Goal: Transaction & Acquisition: Book appointment/travel/reservation

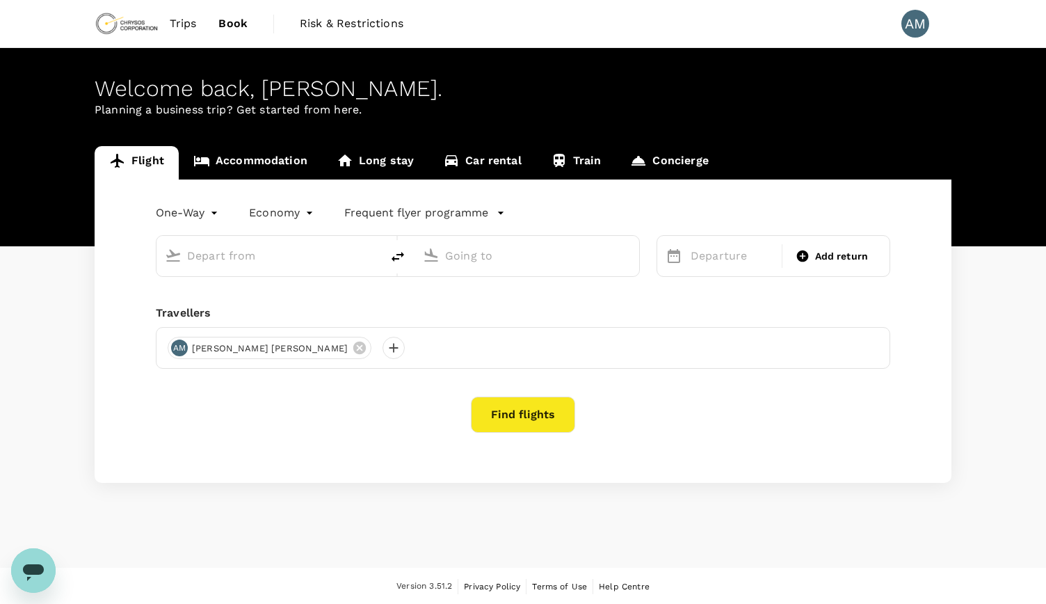
type input "roundtrip"
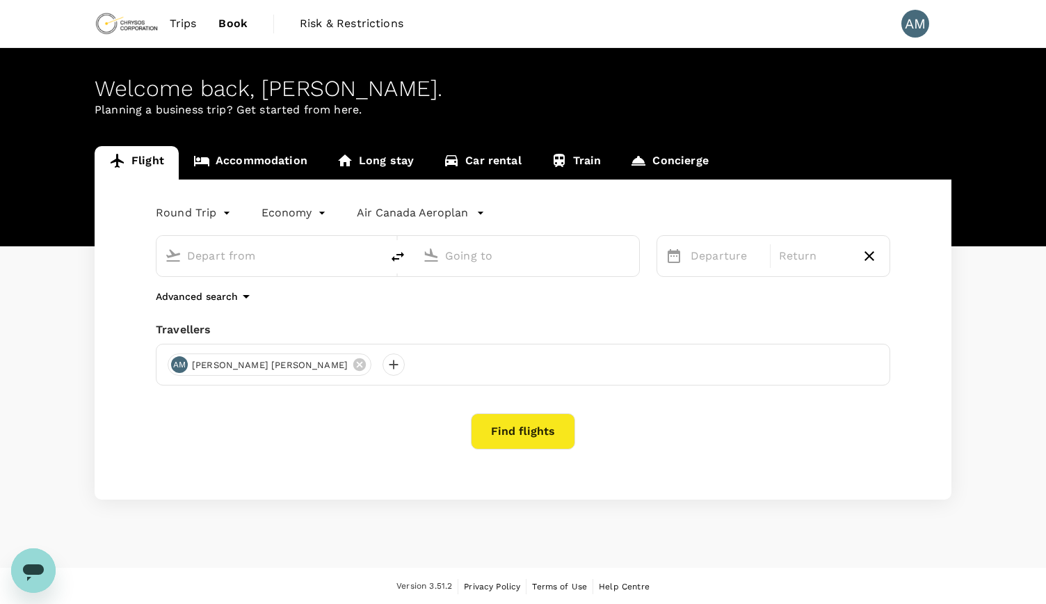
type input "Vancouver Intl (YVR)"
click at [615, 250] on div "Thunder Bay, Canada (any)" at bounding box center [538, 256] width 186 height 22
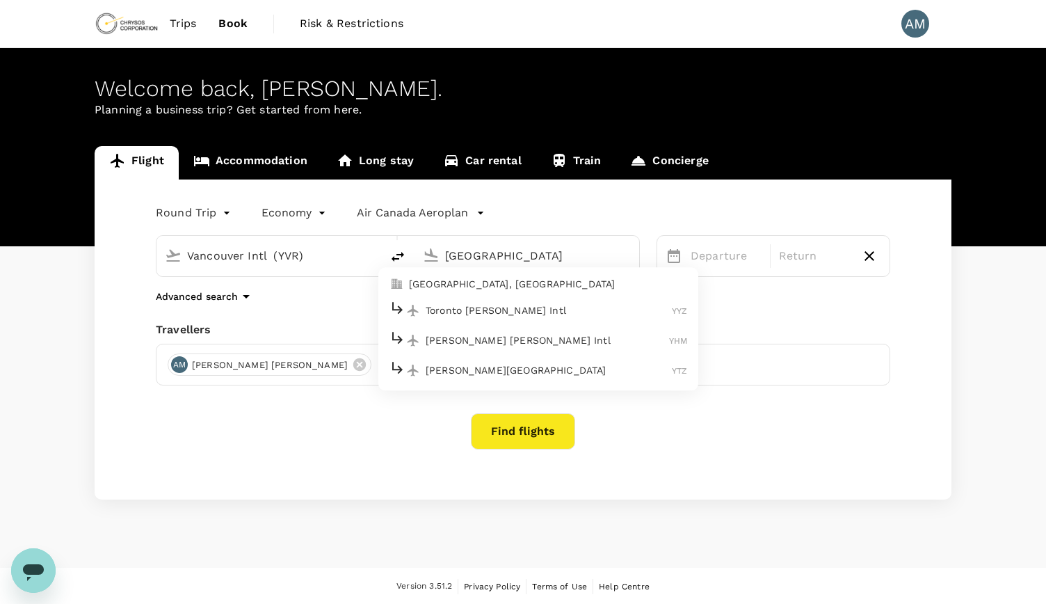
click at [550, 310] on p "Toronto Pearson Intl" at bounding box center [549, 310] width 246 height 14
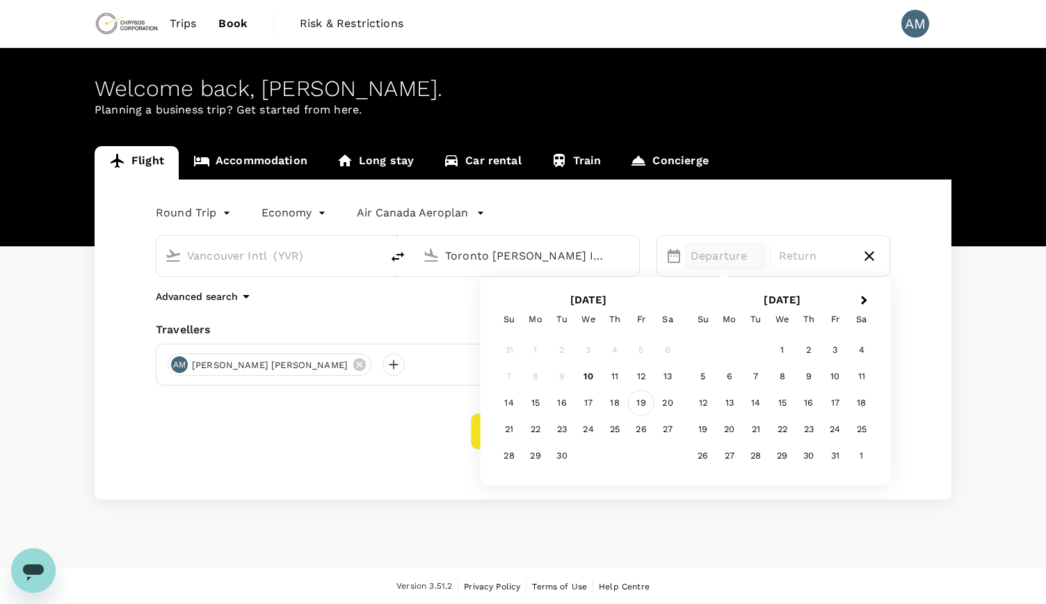
type input "Toronto Pearson Intl (YYZ)"
click at [643, 404] on div "19" at bounding box center [641, 403] width 26 height 26
click at [557, 428] on div "23" at bounding box center [562, 429] width 26 height 26
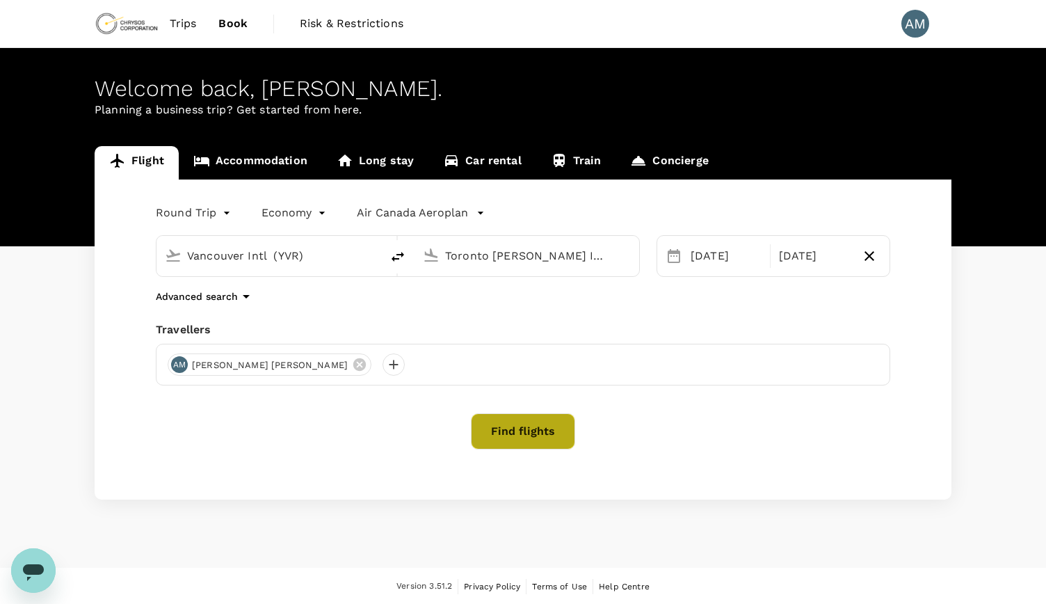
click at [562, 434] on button "Find flights" at bounding box center [523, 431] width 104 height 36
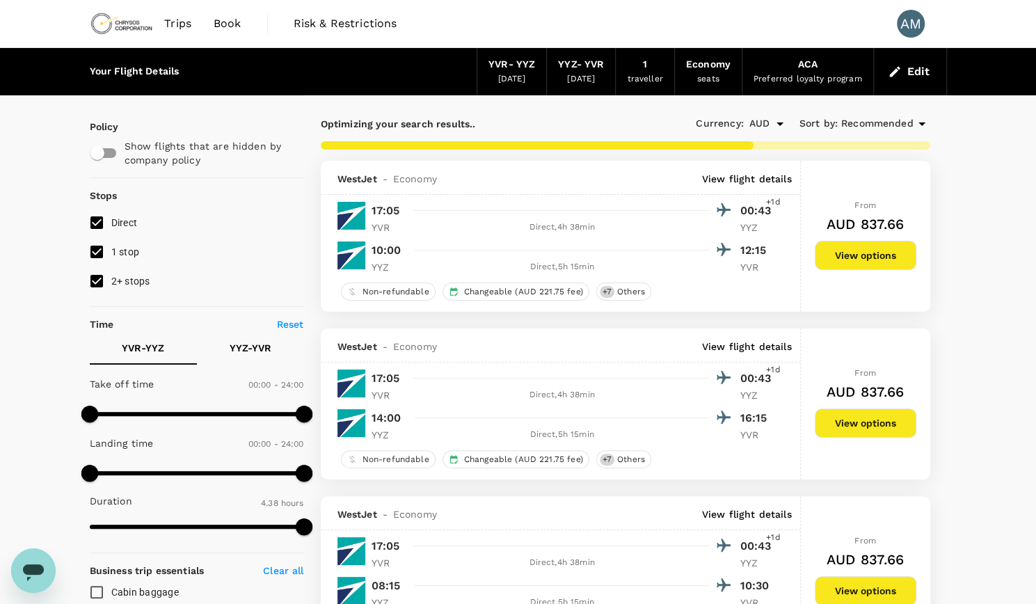
type input "541"
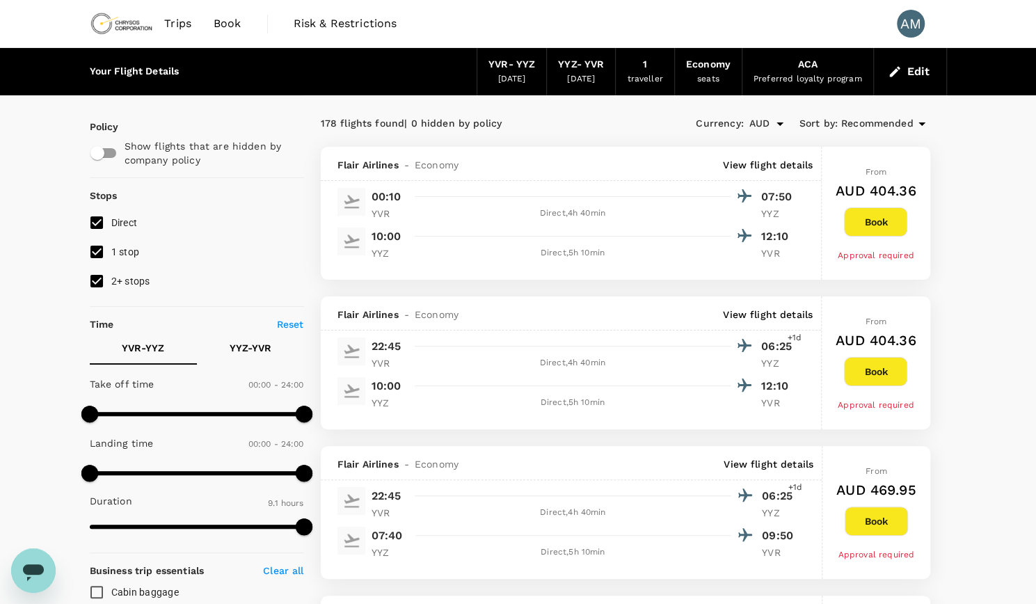
click at [96, 283] on input "2+ stops" at bounding box center [96, 280] width 29 height 29
checkbox input "false"
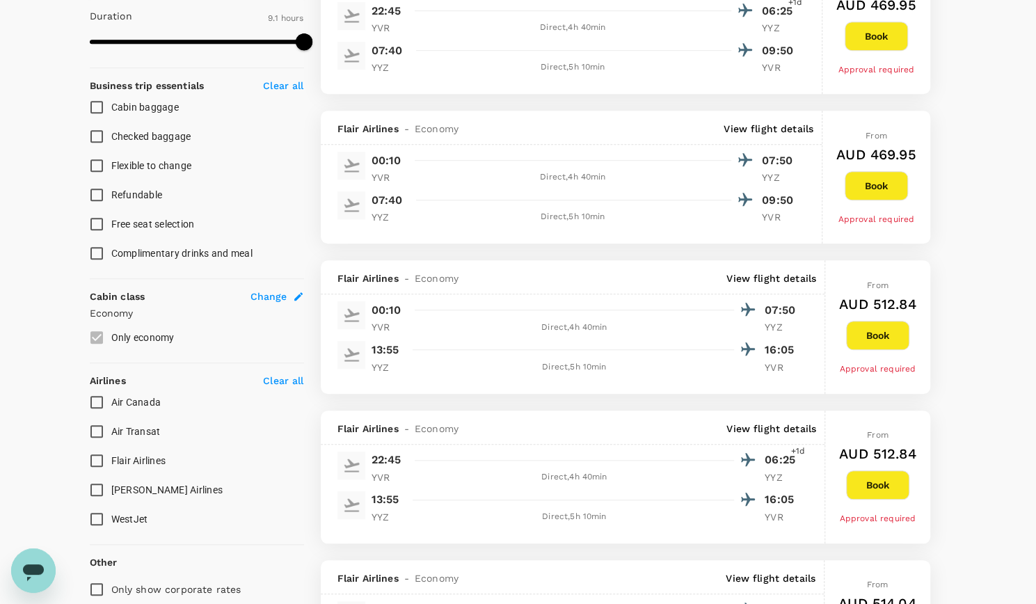
scroll to position [487, 0]
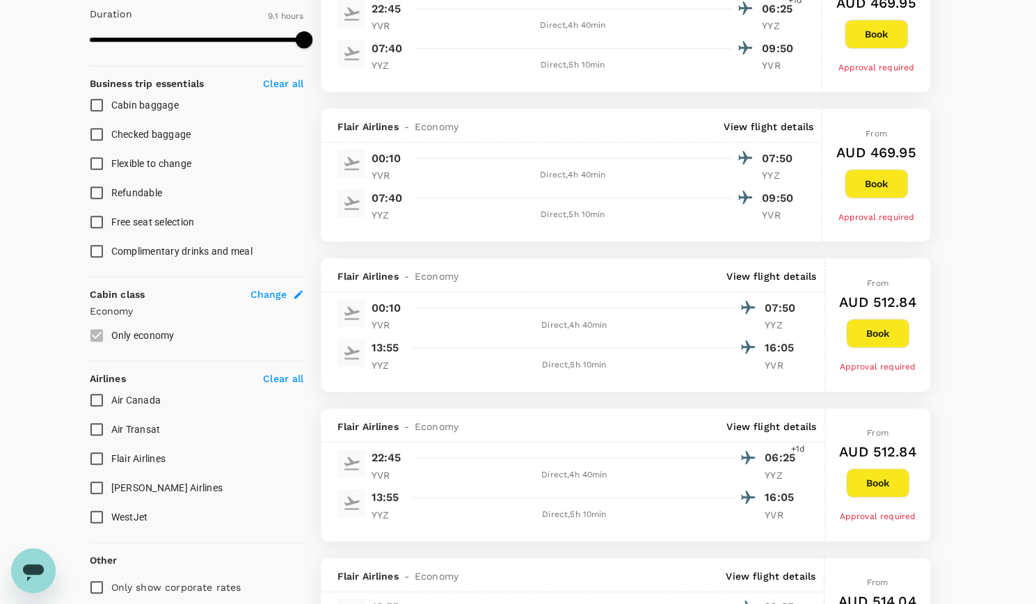
click at [97, 408] on input "Air Canada" at bounding box center [96, 399] width 29 height 29
checkbox input "true"
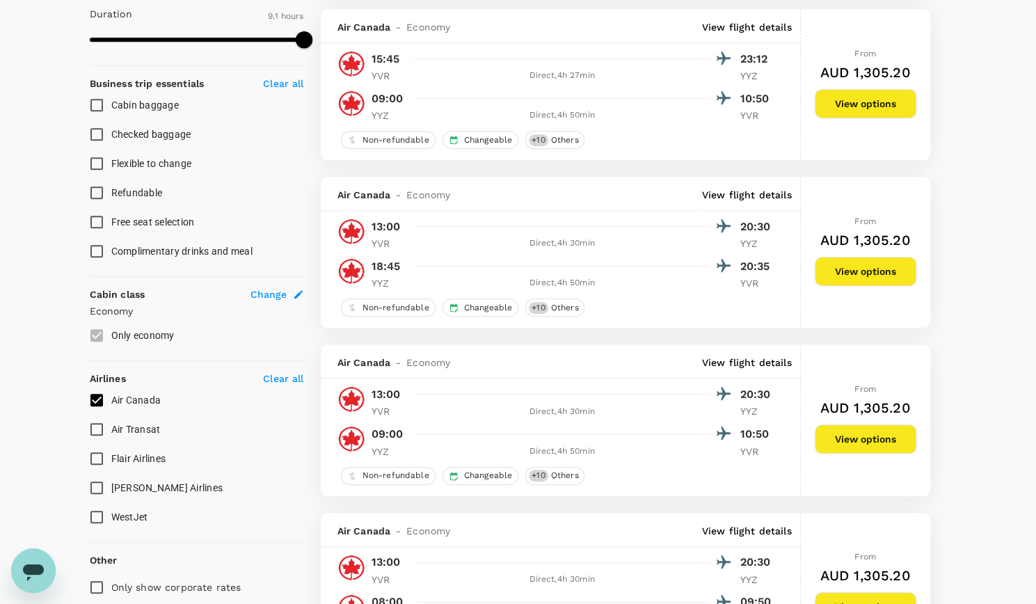
type input "AUD"
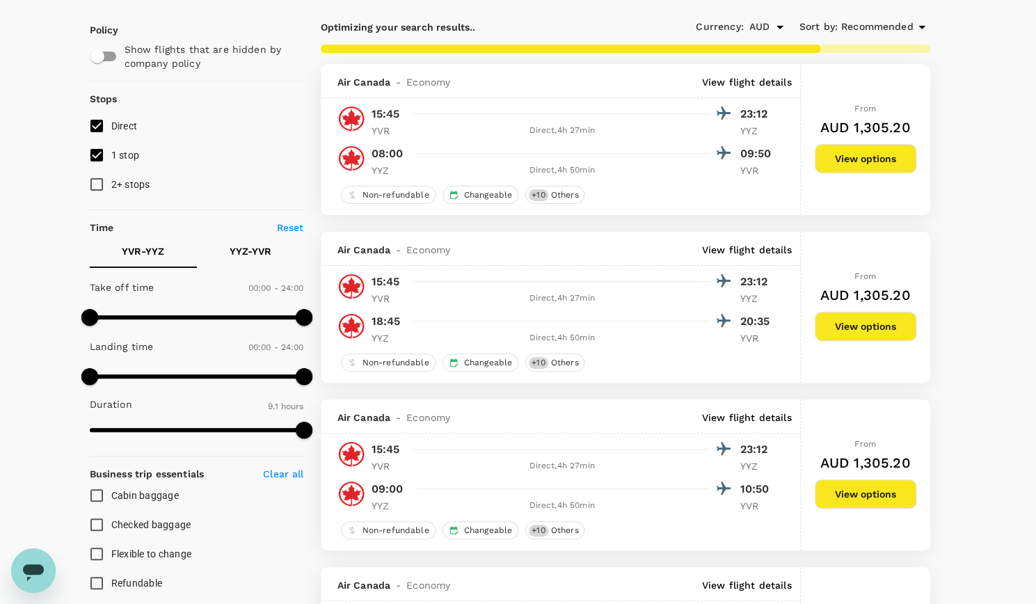
type input "958"
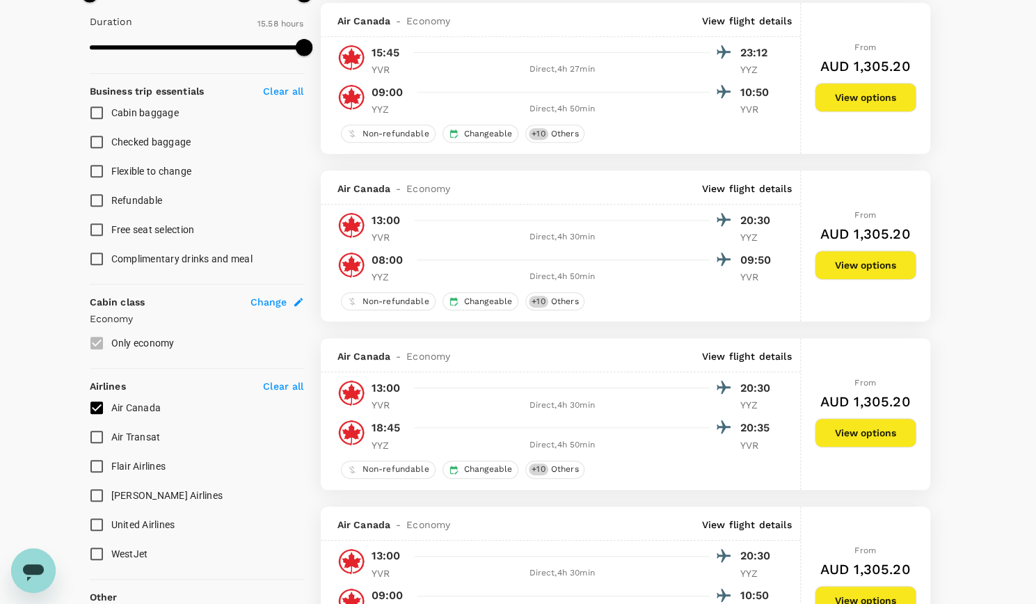
scroll to position [0, 0]
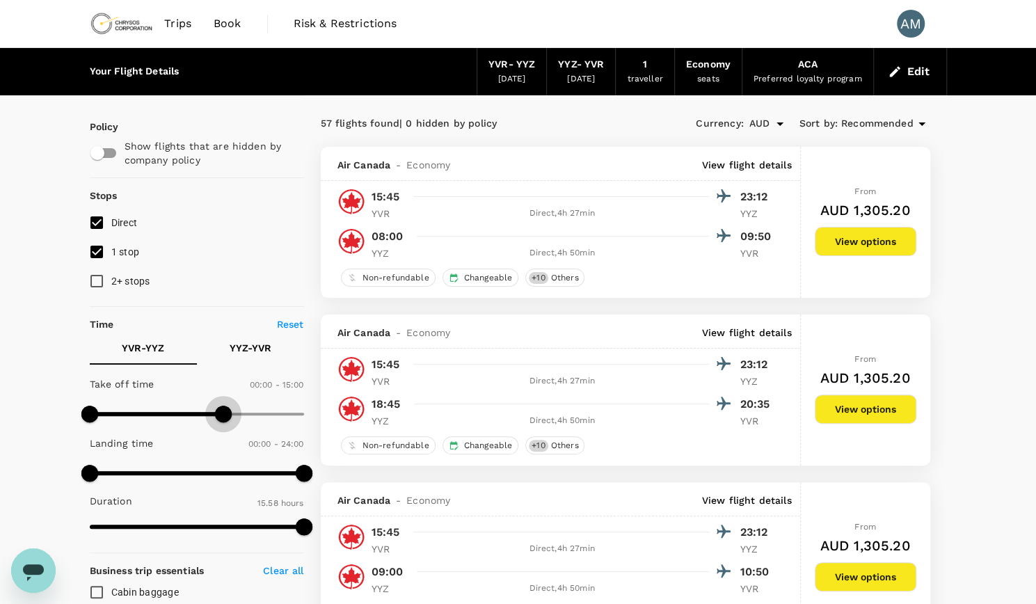
type input "930"
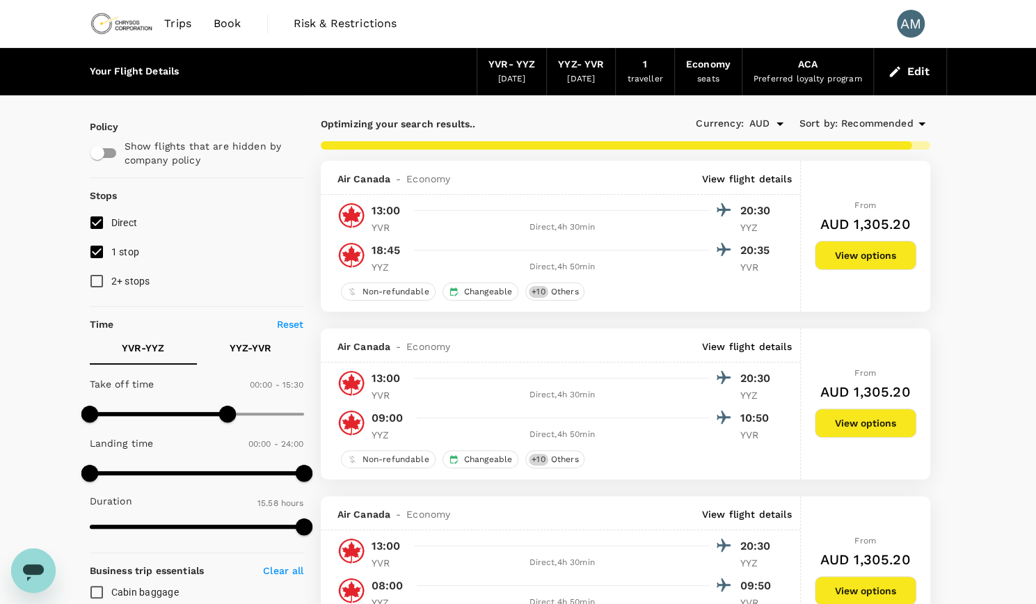
click at [253, 353] on p "YYZ - YVR" at bounding box center [251, 348] width 42 height 14
type input "870"
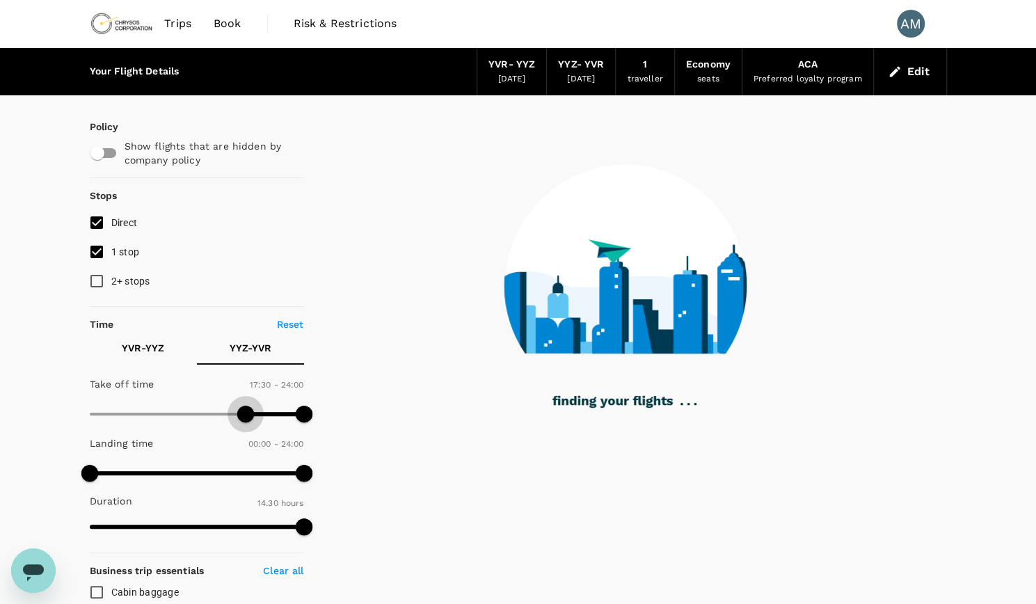
type input "1080"
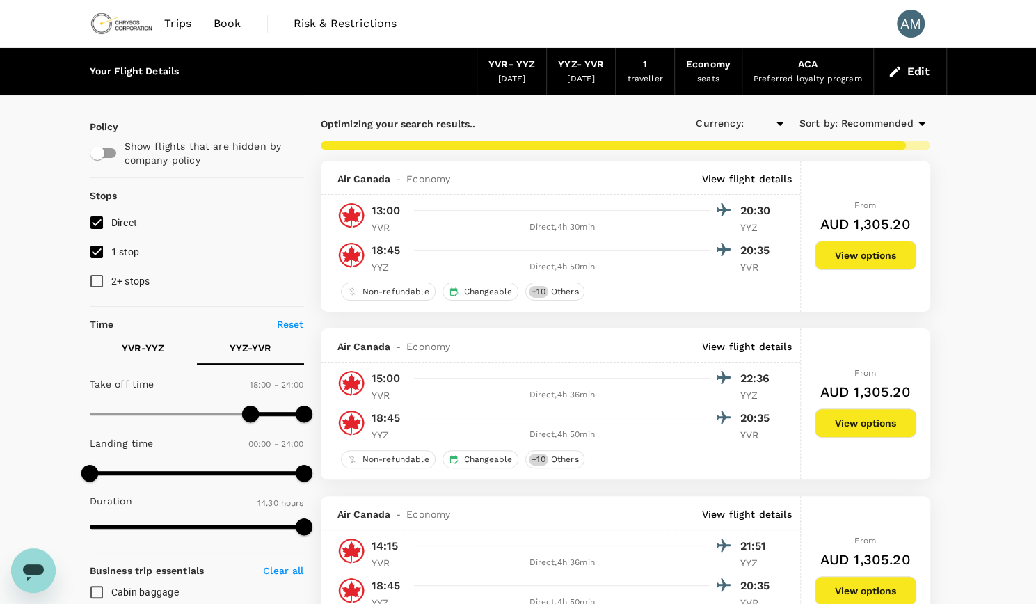
type input "AUD"
click at [772, 182] on p "View flight details" at bounding box center [747, 179] width 90 height 14
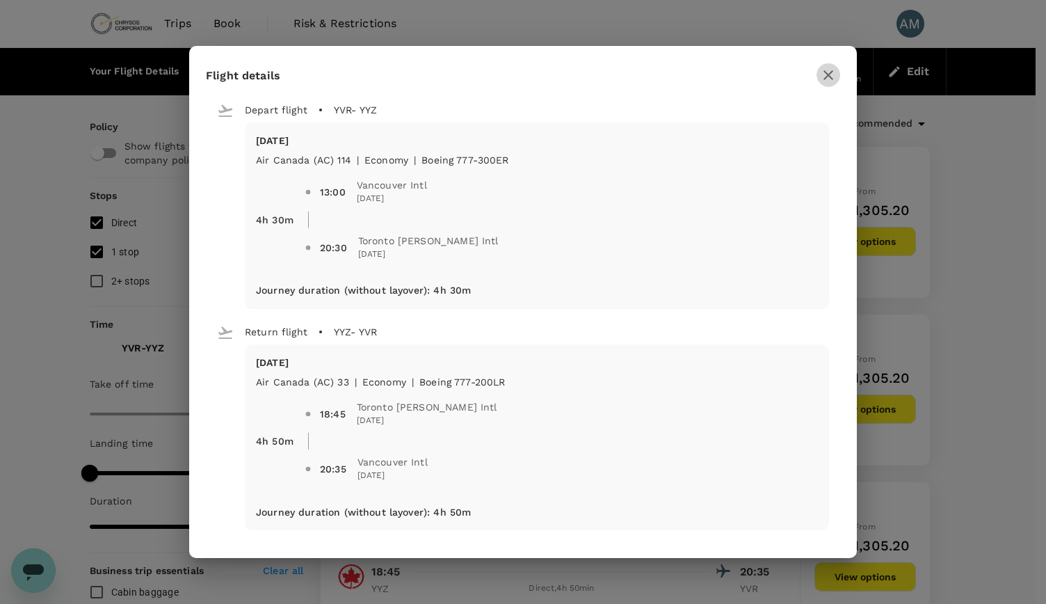
click at [827, 72] on icon "button" at bounding box center [828, 75] width 17 height 17
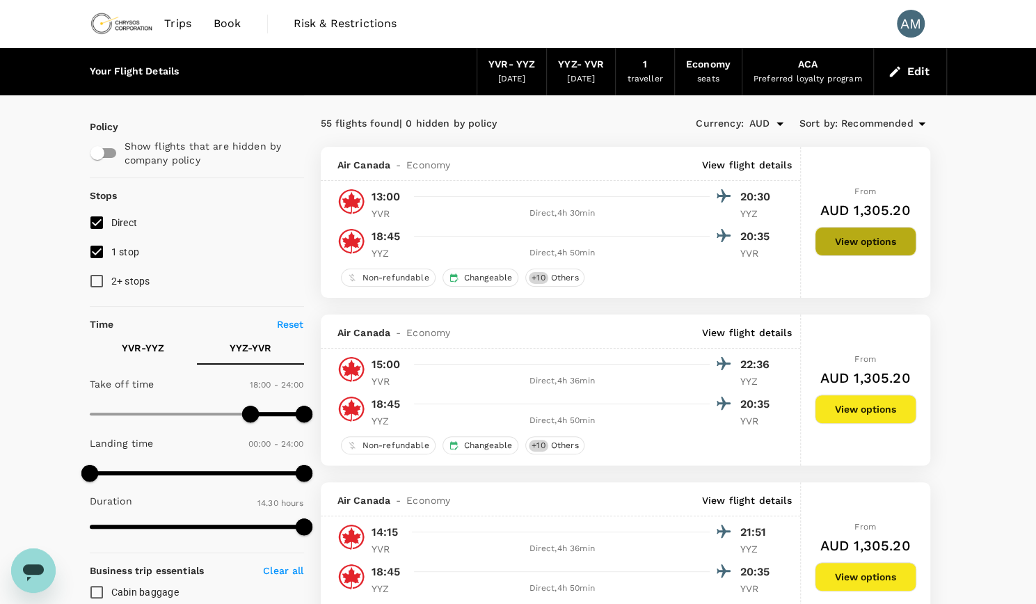
click at [892, 248] on button "View options" at bounding box center [866, 241] width 102 height 29
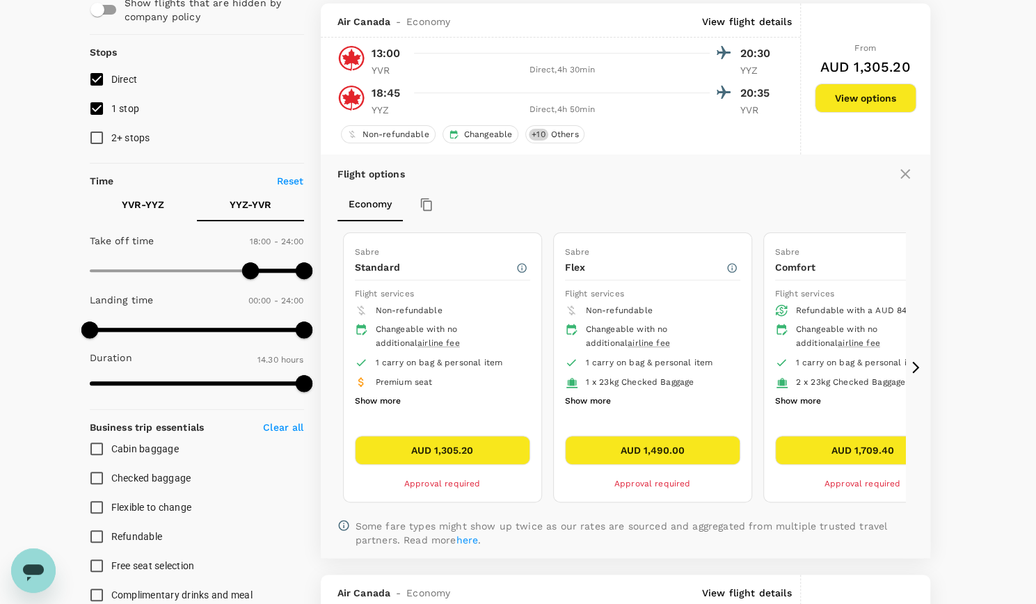
scroll to position [146, 0]
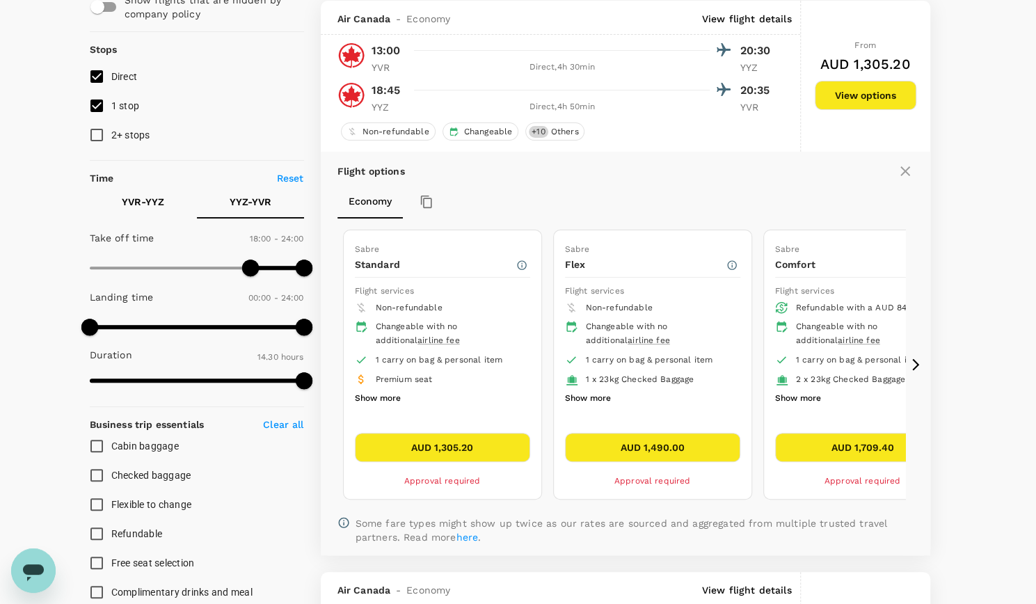
click at [395, 399] on button "Show more" at bounding box center [378, 399] width 46 height 18
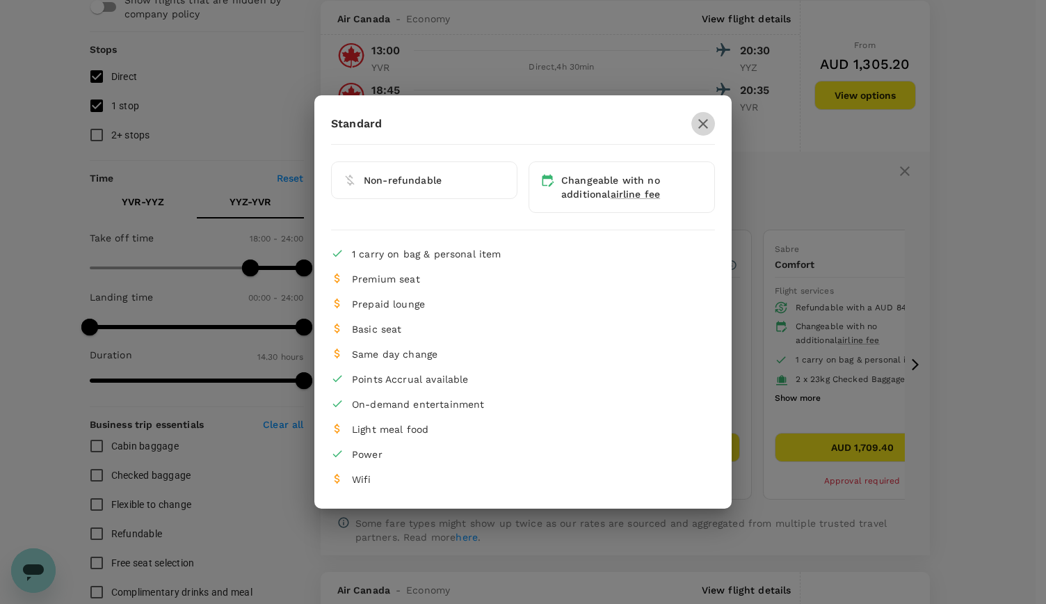
click at [705, 120] on icon "button" at bounding box center [703, 123] width 17 height 17
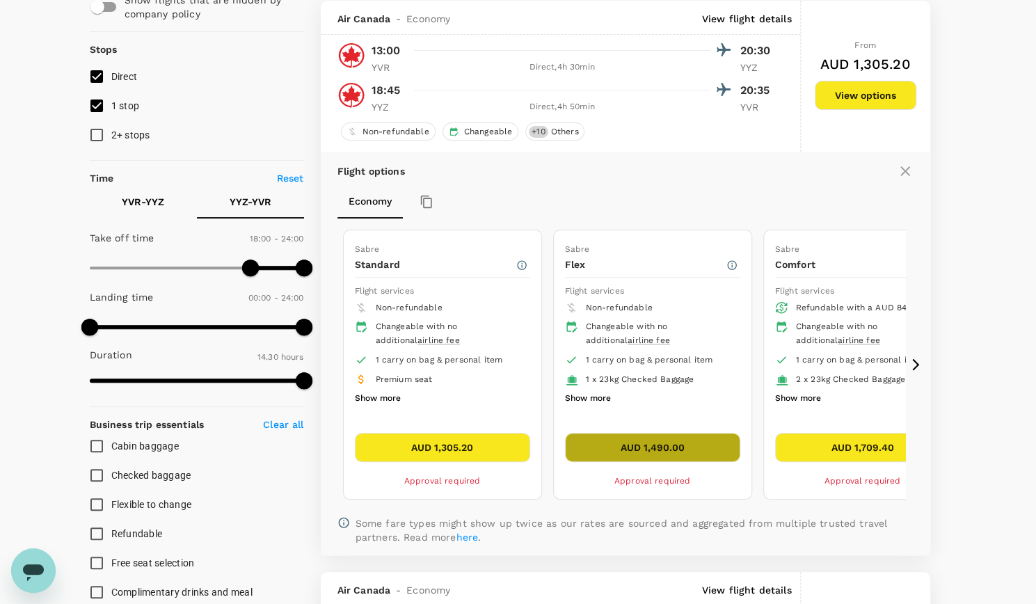
click at [696, 442] on button "AUD 1,490.00" at bounding box center [652, 447] width 175 height 29
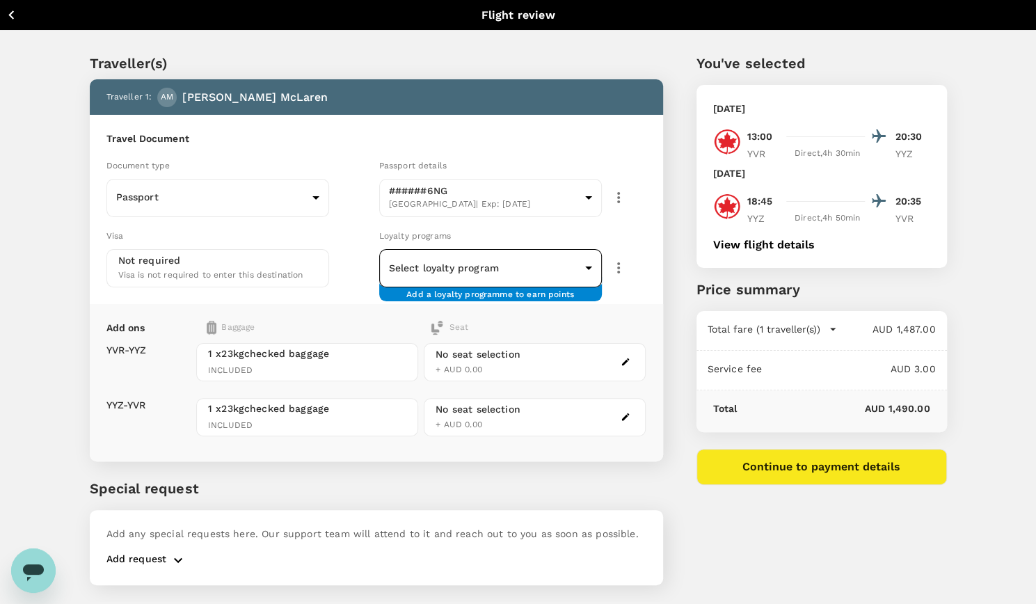
click at [590, 266] on body "Back to flight results Flight review Traveller(s) Traveller 1 : AM Andrea Ruth …" at bounding box center [518, 320] width 1036 height 641
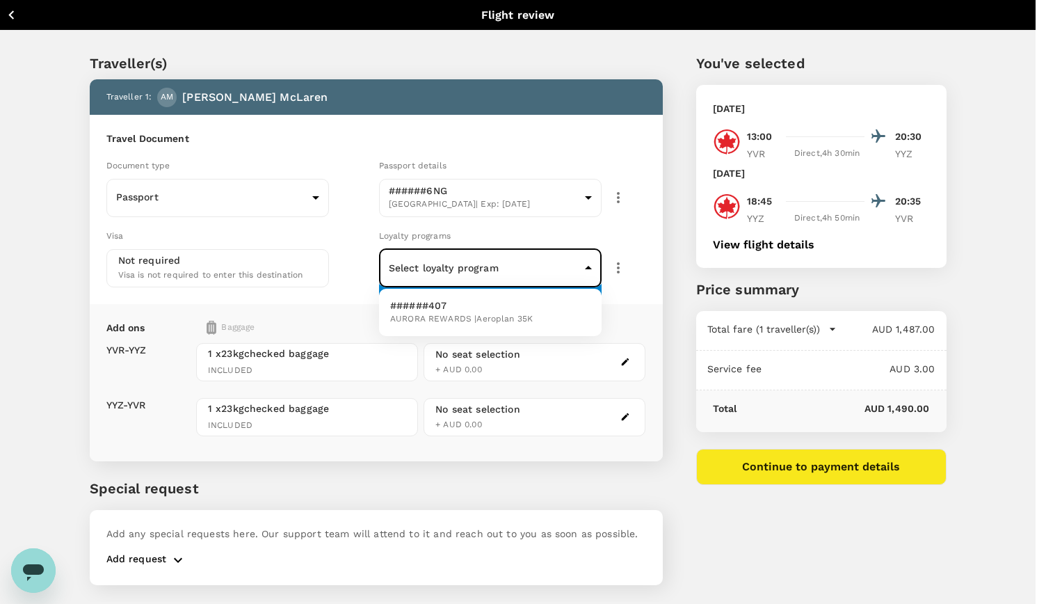
click at [518, 323] on span "AURORA REWARDS | Aeroplan 35K" at bounding box center [461, 319] width 143 height 14
type input "1ba8d038-fcae-48f2-80dd-eba2a5bbce43"
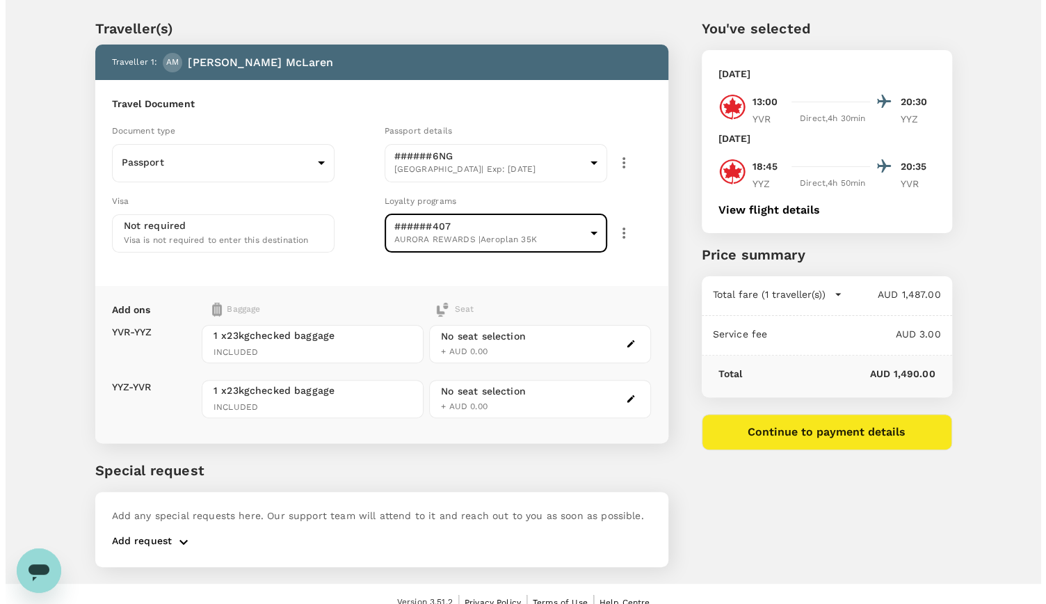
scroll to position [49, 0]
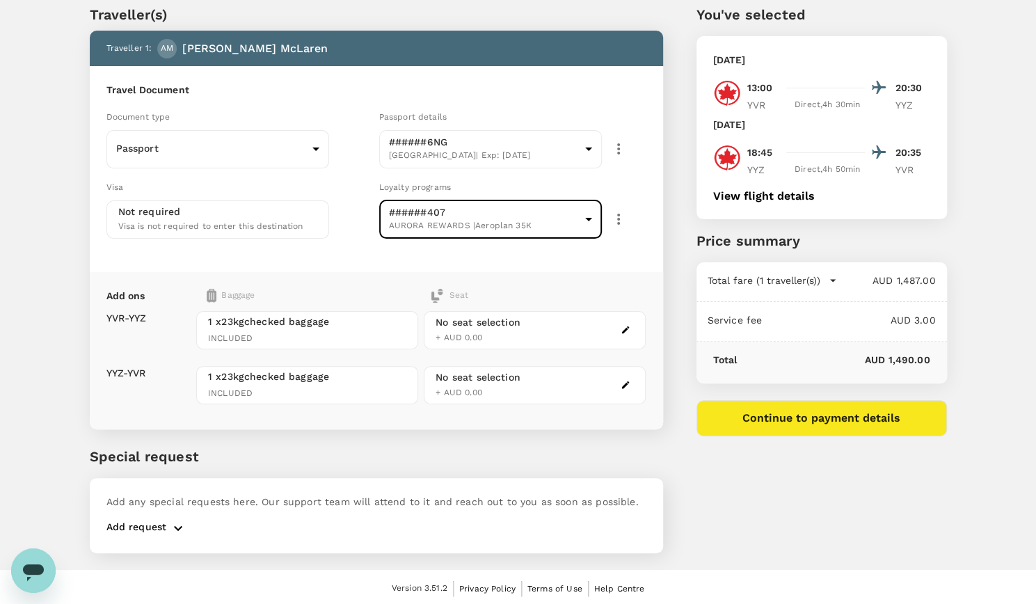
click at [808, 471] on div "You've selected Friday, 19 Sep 2025 13:00 20:30 YVR Direct , 4h 30min YYZ Tuesd…" at bounding box center [805, 270] width 284 height 599
click at [814, 410] on button "Continue to payment details" at bounding box center [821, 418] width 250 height 36
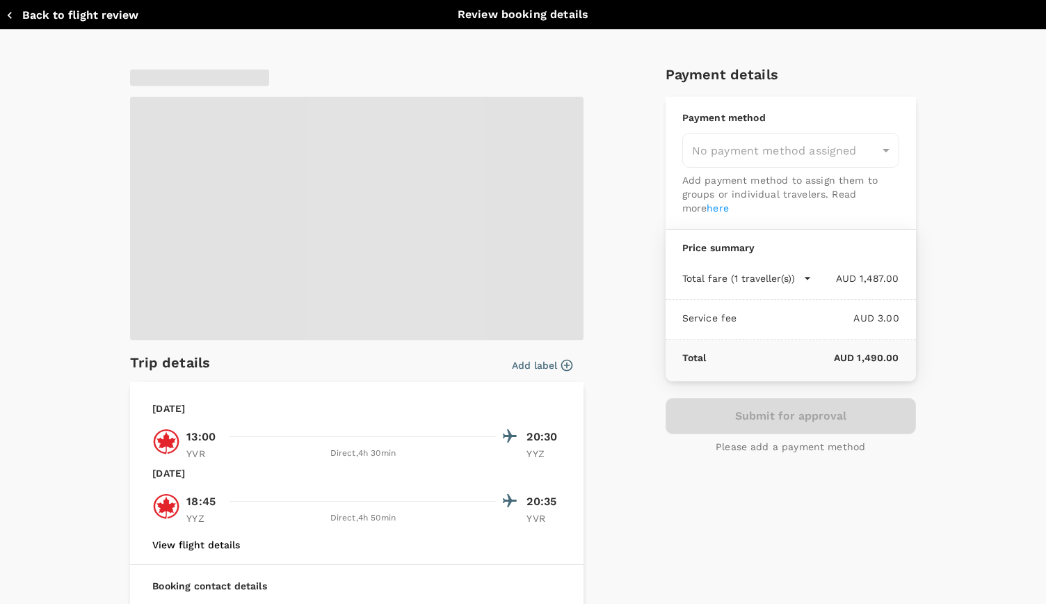
type input "9c4289b1-14a3-4119-8736-521306e5ca8f"
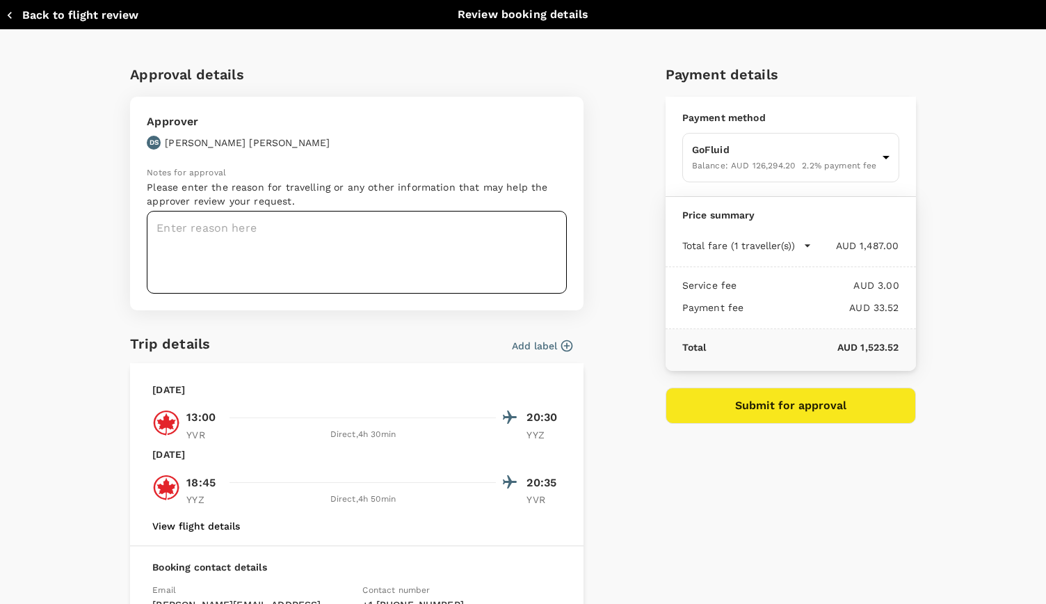
click at [412, 254] on textarea at bounding box center [357, 252] width 420 height 83
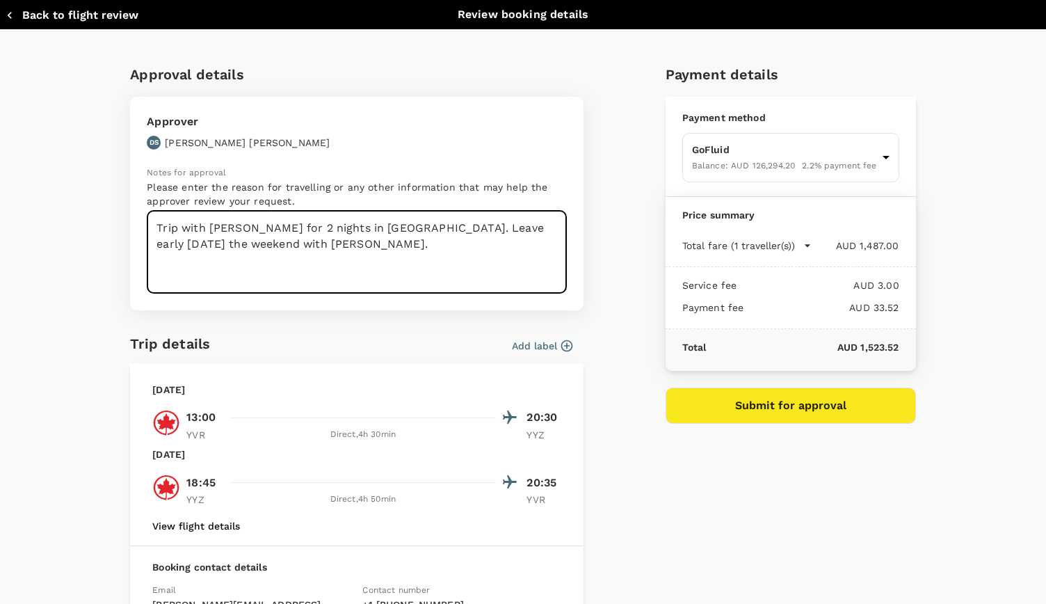
click at [435, 231] on textarea "Trip with Darren for 2 nights in Toronto. Leave early on Friday the weekend wit…" at bounding box center [357, 252] width 420 height 83
click at [469, 230] on textarea "Trip with Darren for 2 nights in Toronto. Depart on Friday the weekend with Lyn…" at bounding box center [357, 252] width 420 height 83
click at [388, 264] on textarea "Trip with Darren for 2 nights in Toronto. Depart on Friday to spend the weekend…" at bounding box center [357, 252] width 420 height 83
type textarea "Trip with Darren for 2 nights in Toronto. Depart on Friday to spend the weekend…"
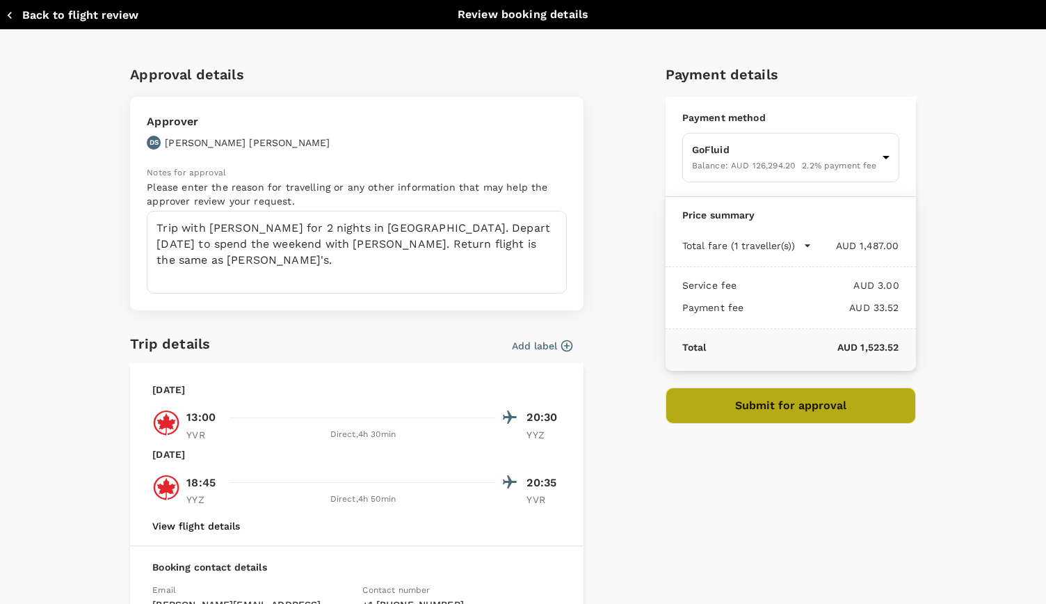
click at [832, 394] on button "Submit for approval" at bounding box center [791, 406] width 250 height 36
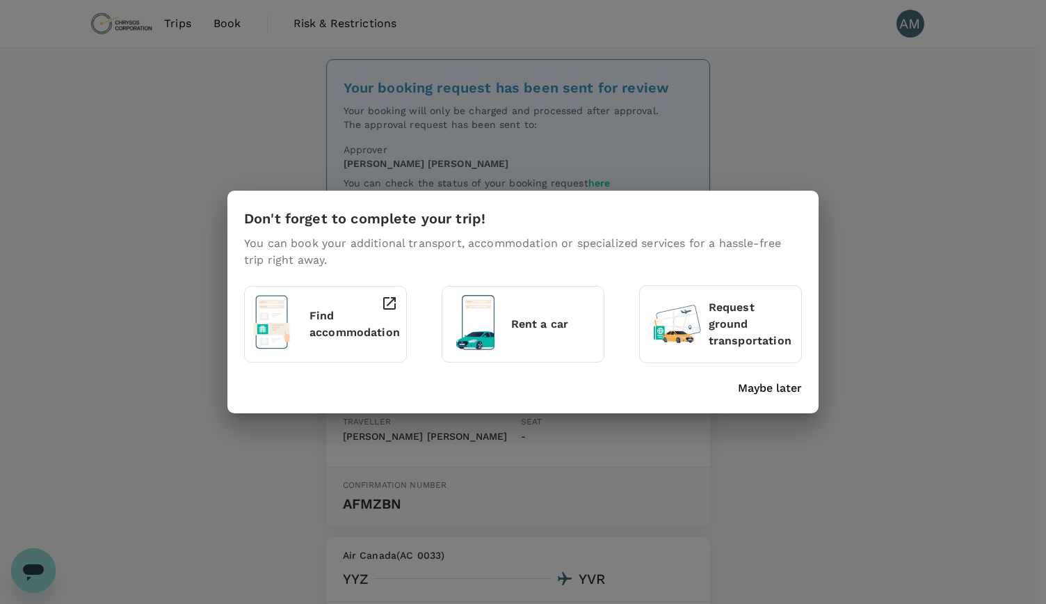
click at [788, 392] on p "Maybe later" at bounding box center [770, 388] width 64 height 17
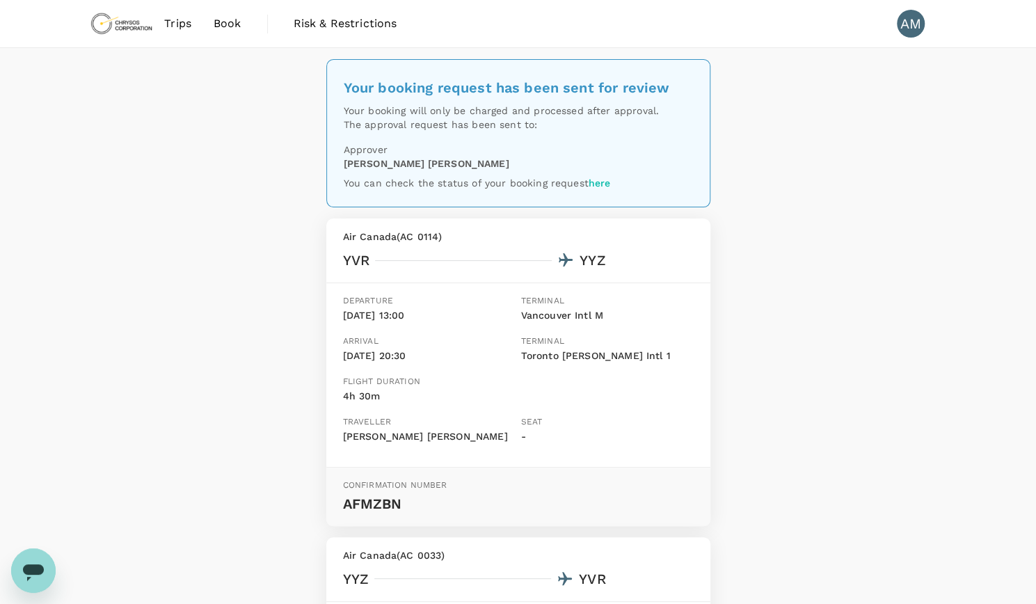
click at [161, 273] on div "Your booking request has been sent for review Your booking will only be charged…" at bounding box center [518, 492] width 1036 height 888
